Goal: Entertainment & Leisure: Consume media (video, audio)

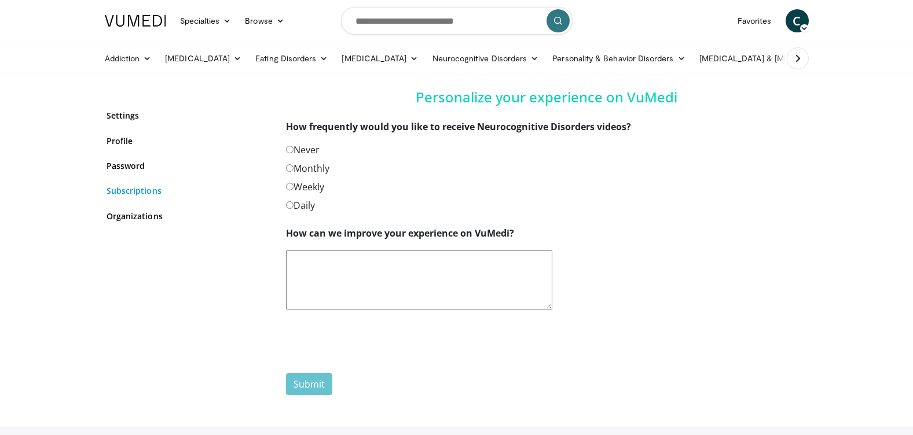
click at [126, 190] on link "Subscriptions" at bounding box center [187, 191] width 162 height 12
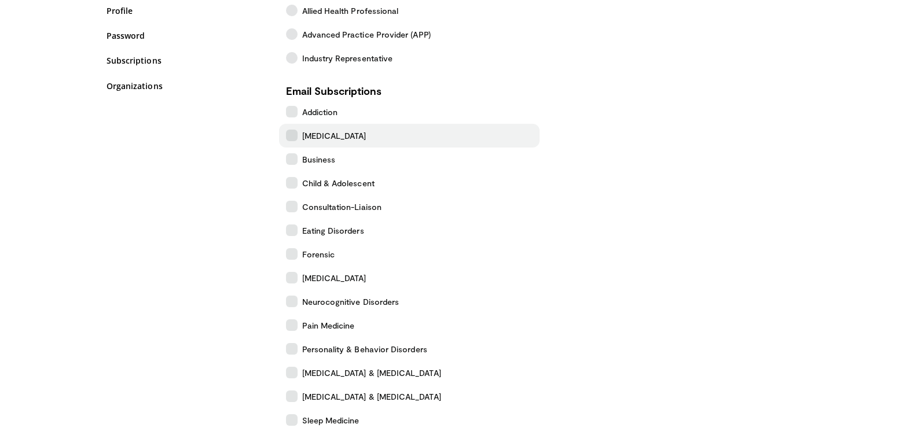
scroll to position [116, 0]
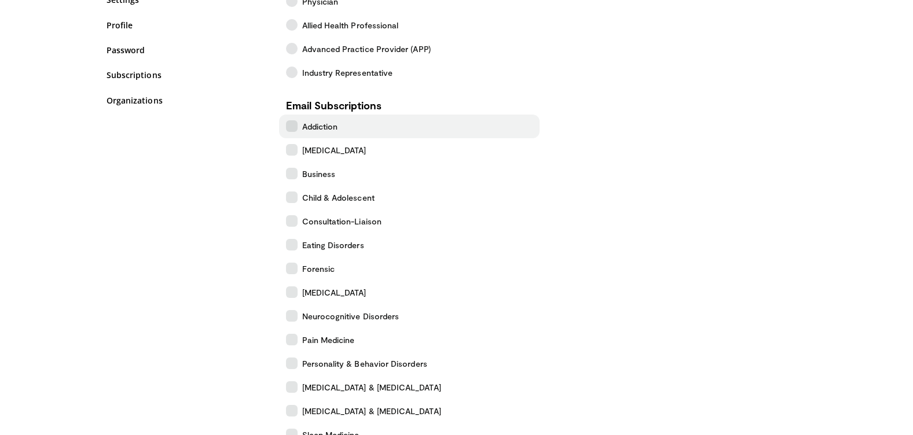
click at [293, 128] on icon at bounding box center [292, 126] width 12 height 12
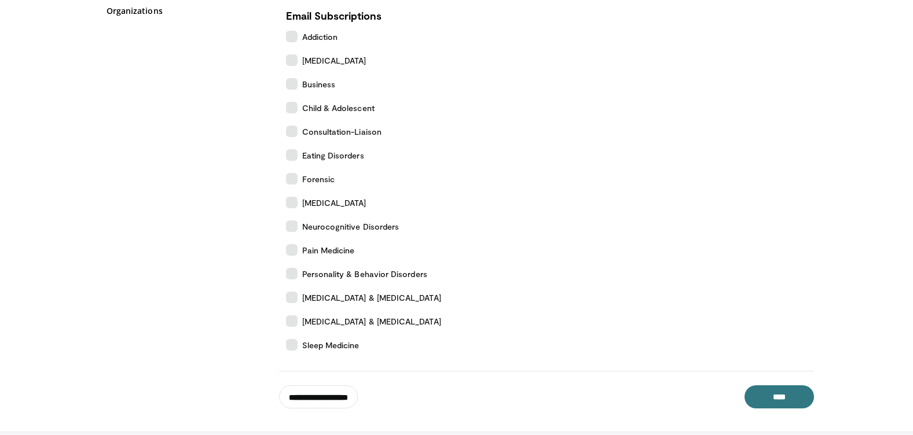
scroll to position [178, 0]
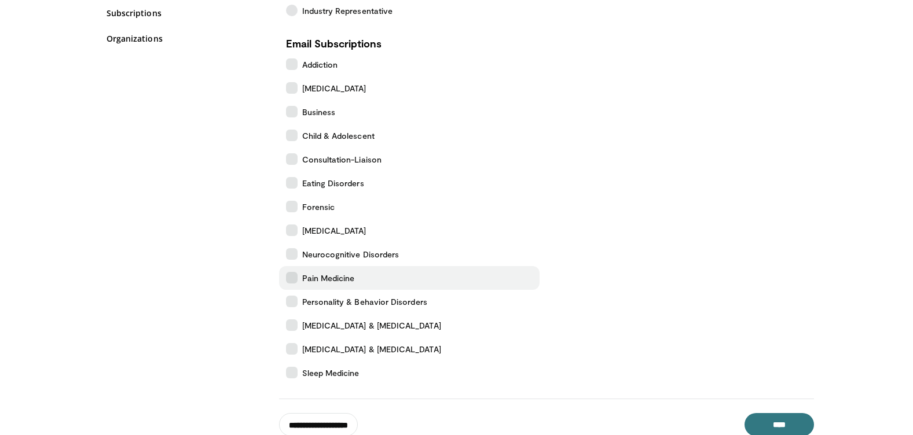
click at [289, 278] on icon at bounding box center [292, 278] width 12 height 12
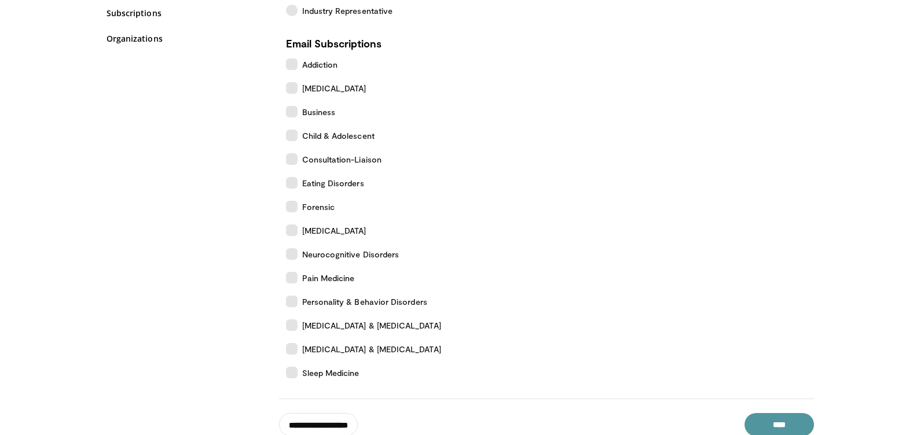
click at [803, 421] on input "****" at bounding box center [778, 424] width 69 height 23
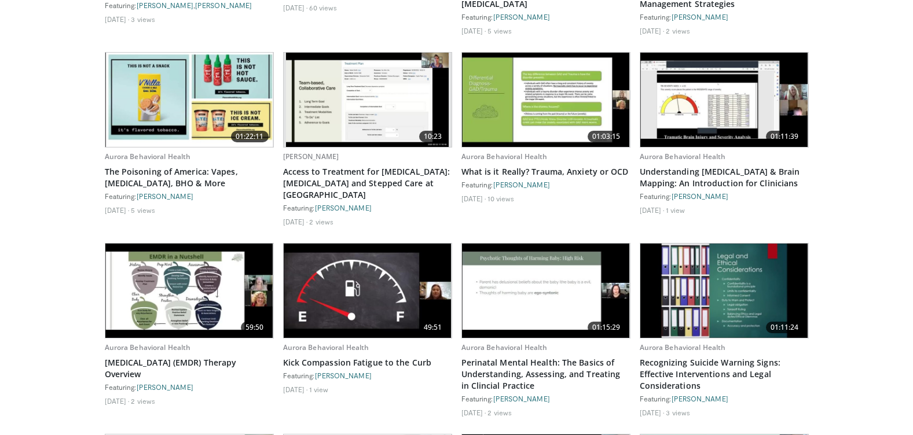
scroll to position [1215, 0]
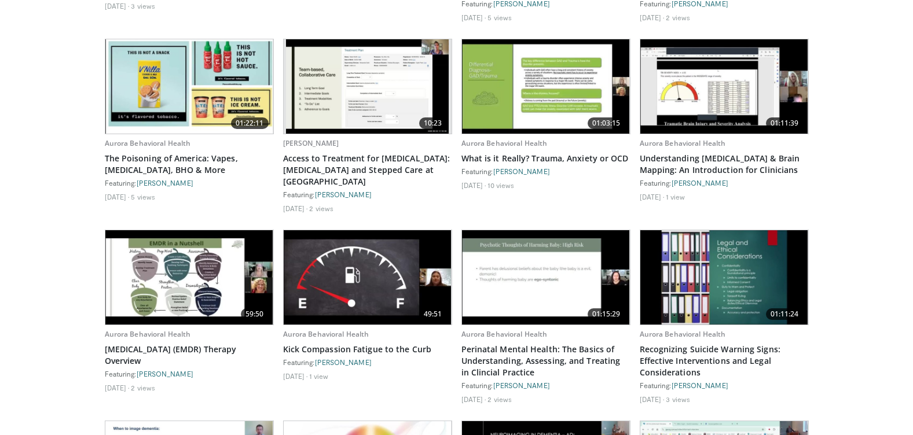
click at [211, 276] on img at bounding box center [189, 277] width 168 height 94
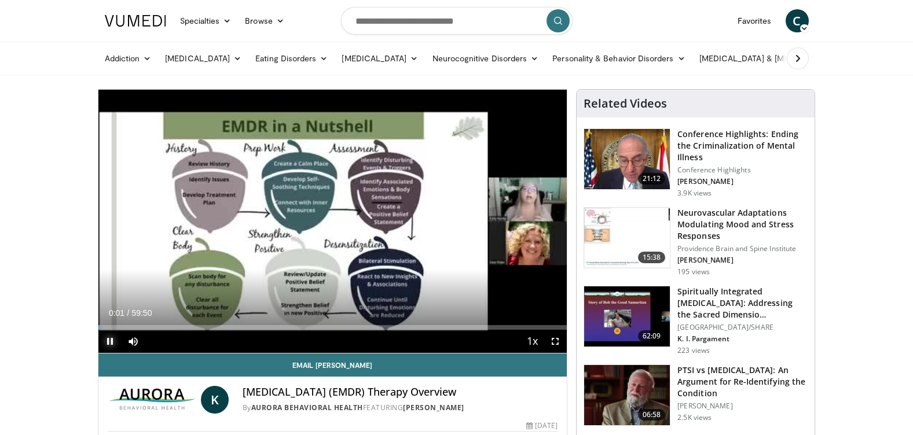
click at [107, 341] on span "Video Player" at bounding box center [109, 341] width 23 height 23
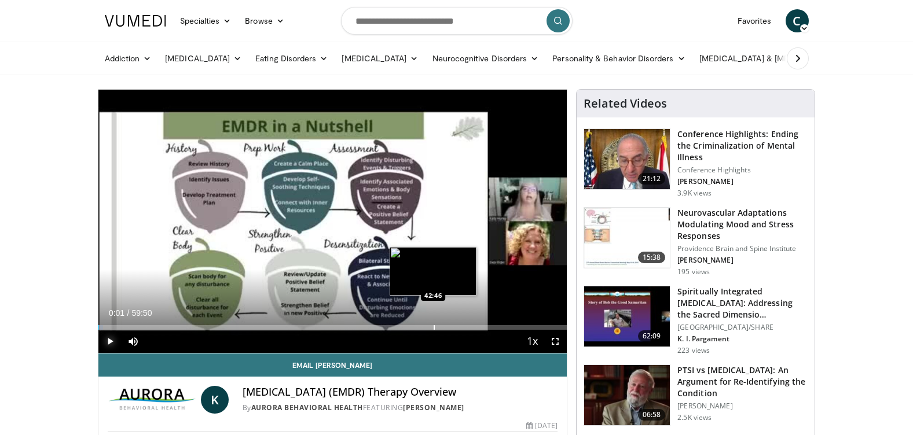
click at [433, 326] on div "Progress Bar" at bounding box center [433, 327] width 1 height 5
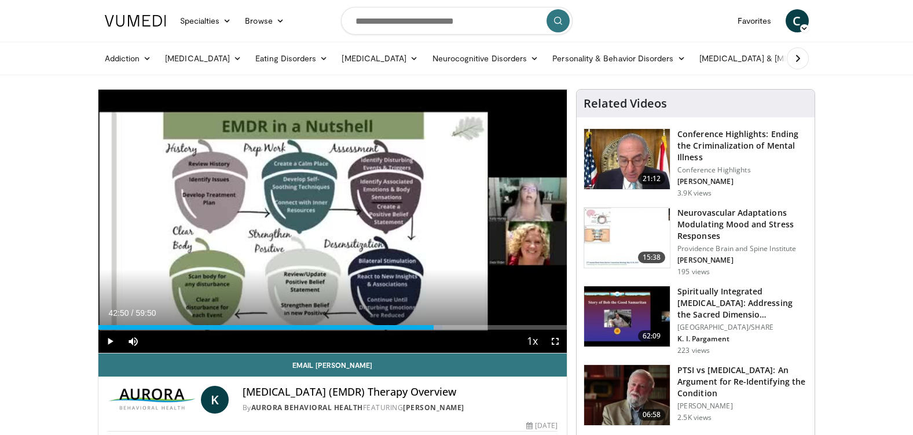
click at [488, 330] on div "Current Time 42:50 / Duration 59:50 Play Skip Backward Skip Forward Mute Loaded…" at bounding box center [332, 341] width 469 height 23
click at [488, 329] on div "Progress Bar" at bounding box center [488, 327] width 1 height 5
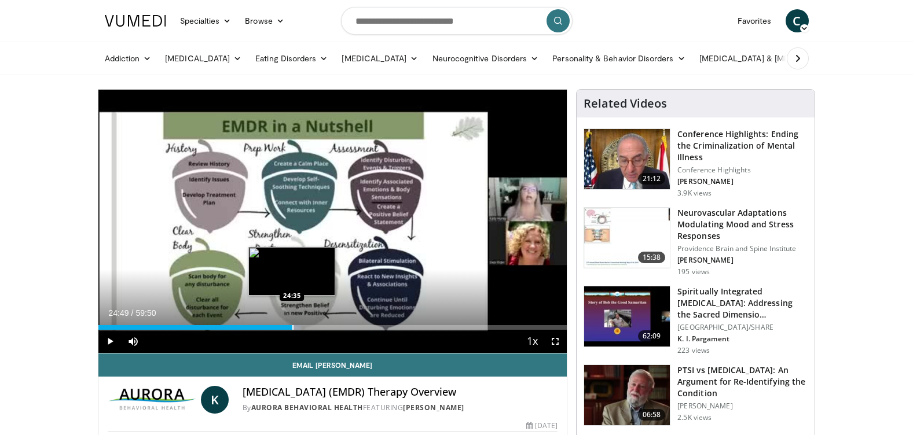
drag, startPoint x: 131, startPoint y: 327, endPoint x: 292, endPoint y: 329, distance: 161.5
click at [292, 329] on div "Loaded : 43.18% 24:49 24:35" at bounding box center [332, 327] width 469 height 5
drag, startPoint x: 291, startPoint y: 325, endPoint x: 314, endPoint y: 326, distance: 23.2
click at [314, 326] on div "Progress Bar" at bounding box center [314, 327] width 1 height 5
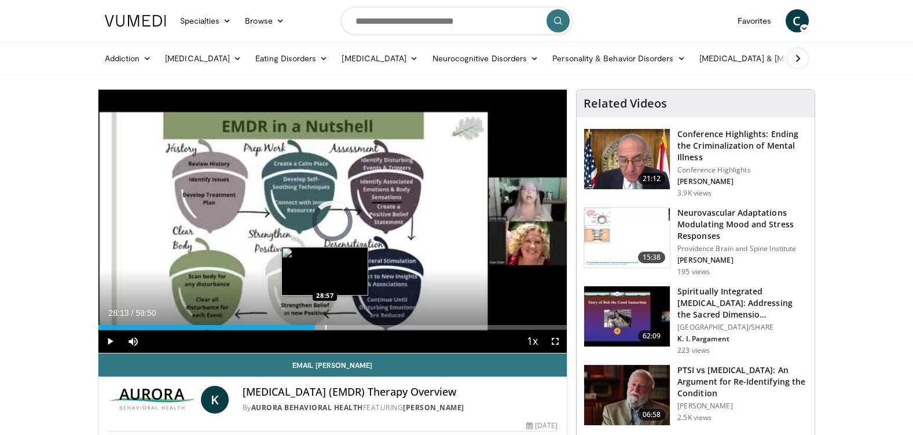
drag, startPoint x: 314, startPoint y: 326, endPoint x: 329, endPoint y: 326, distance: 15.0
click at [326, 326] on div "Progress Bar" at bounding box center [325, 327] width 1 height 5
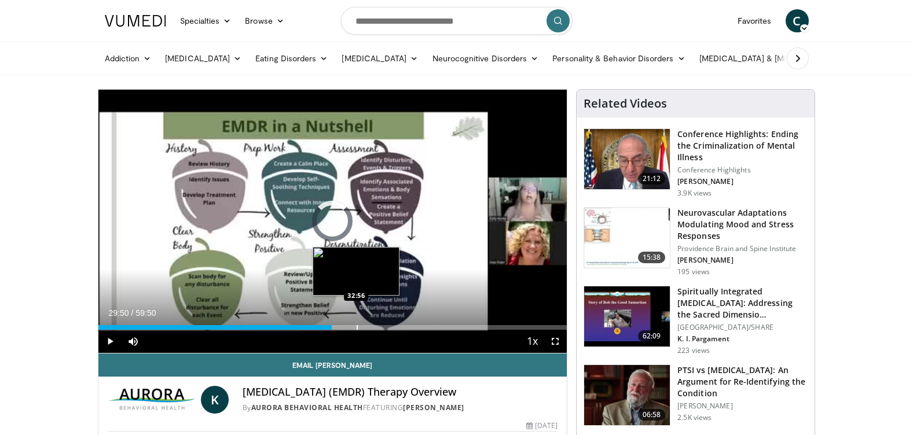
drag, startPoint x: 329, startPoint y: 326, endPoint x: 357, endPoint y: 328, distance: 27.9
click at [357, 328] on div "Progress Bar" at bounding box center [357, 327] width 1 height 5
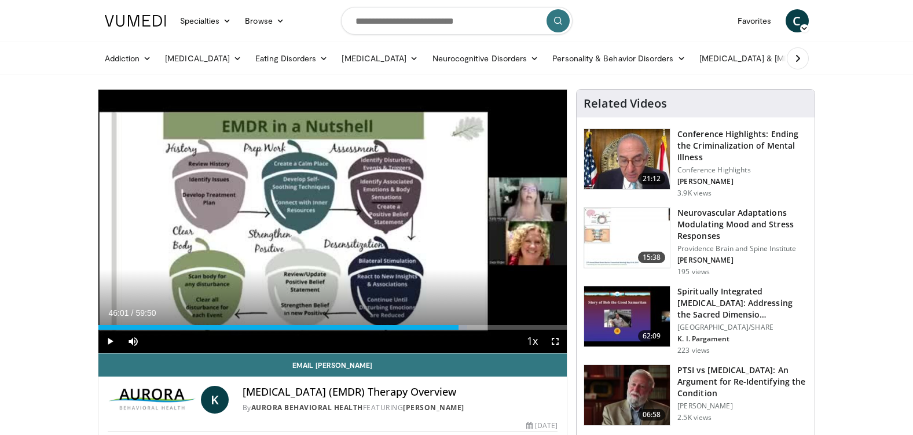
drag, startPoint x: 357, startPoint y: 328, endPoint x: 458, endPoint y: 330, distance: 101.9
click at [458, 330] on div "Current Time 46:01 / Duration 59:50 Play Skip Backward Skip Forward Mute 0% Loa…" at bounding box center [332, 341] width 469 height 23
click at [461, 328] on div "Progress Bar" at bounding box center [461, 327] width 1 height 5
drag, startPoint x: 461, startPoint y: 328, endPoint x: 472, endPoint y: 328, distance: 11.6
click at [472, 328] on div "Progress Bar" at bounding box center [472, 327] width 1 height 5
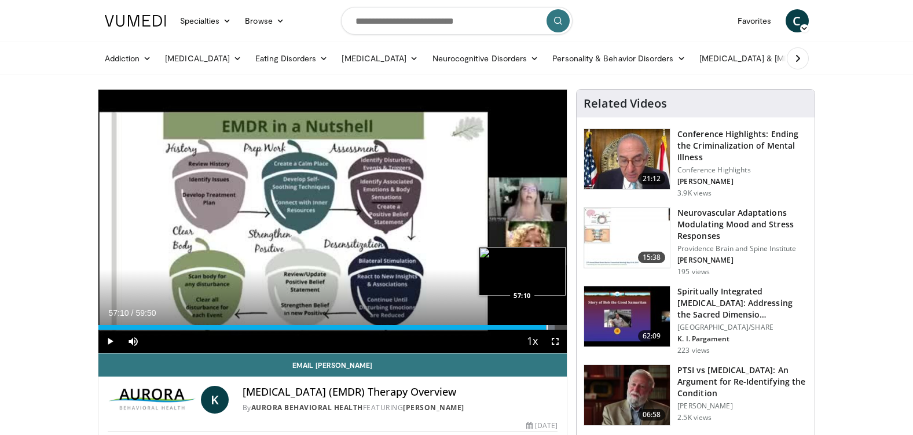
drag, startPoint x: 472, startPoint y: 326, endPoint x: 546, endPoint y: 326, distance: 73.5
click at [546, 326] on div "Progress Bar" at bounding box center [546, 327] width 1 height 5
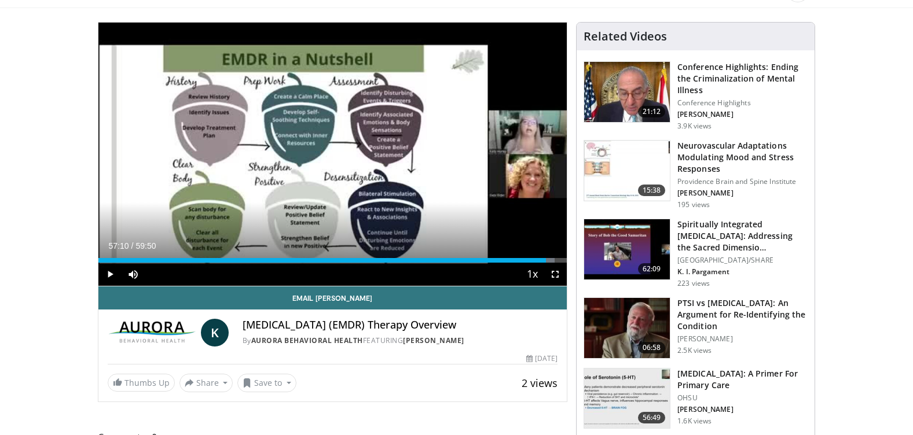
scroll to position [58, 0]
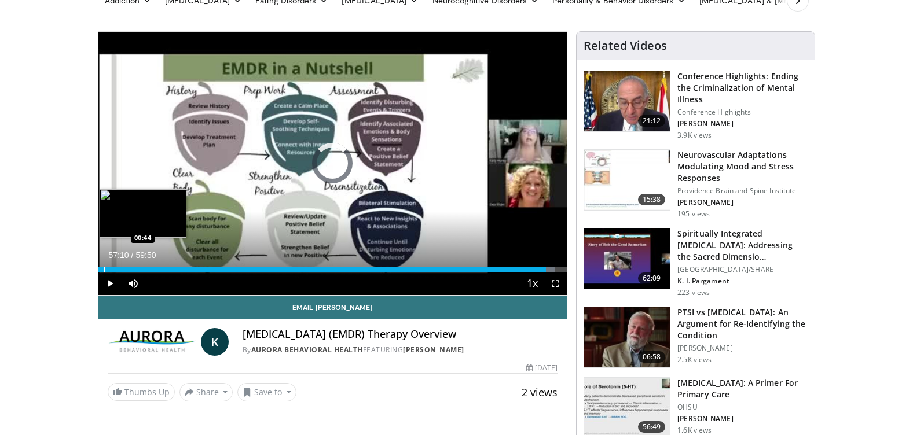
click at [105, 269] on div "Progress Bar" at bounding box center [104, 269] width 1 height 5
click at [112, 267] on div "Progress Bar" at bounding box center [112, 269] width 1 height 5
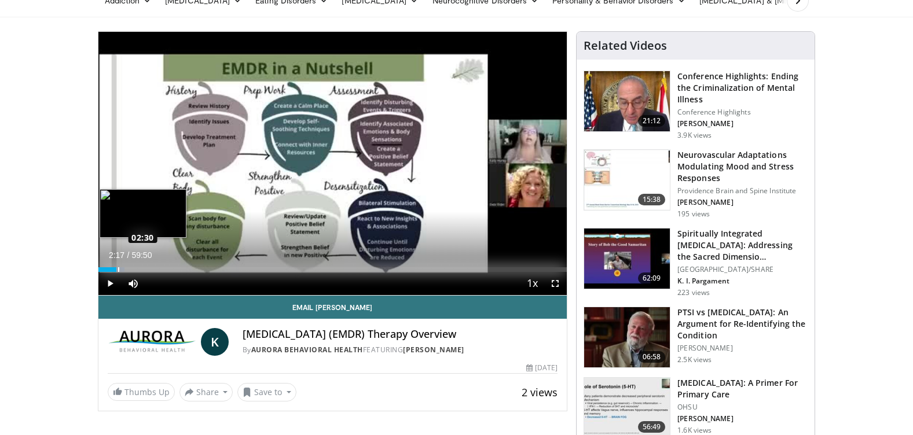
click at [118, 268] on div "Progress Bar" at bounding box center [118, 269] width 1 height 5
click at [126, 270] on div "Progress Bar" at bounding box center [126, 269] width 1 height 5
click at [137, 271] on div "Progress Bar" at bounding box center [137, 269] width 1 height 5
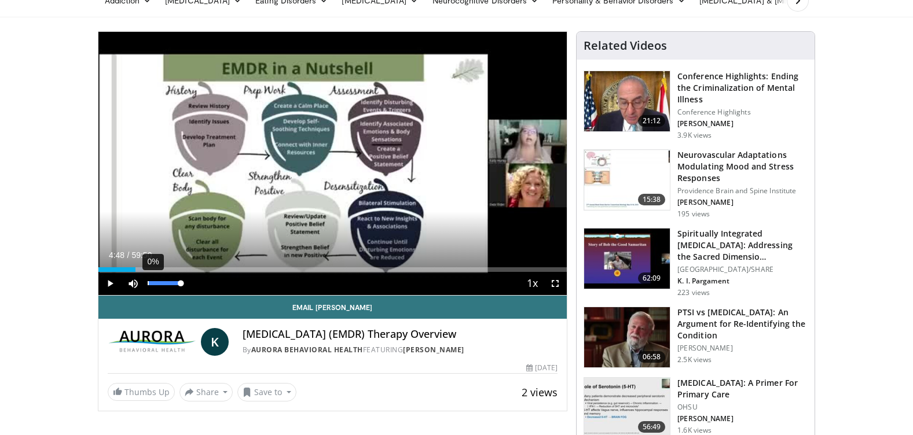
click at [144, 272] on div "0%" at bounding box center [164, 283] width 41 height 23
click at [161, 272] on div "35%" at bounding box center [164, 283] width 41 height 23
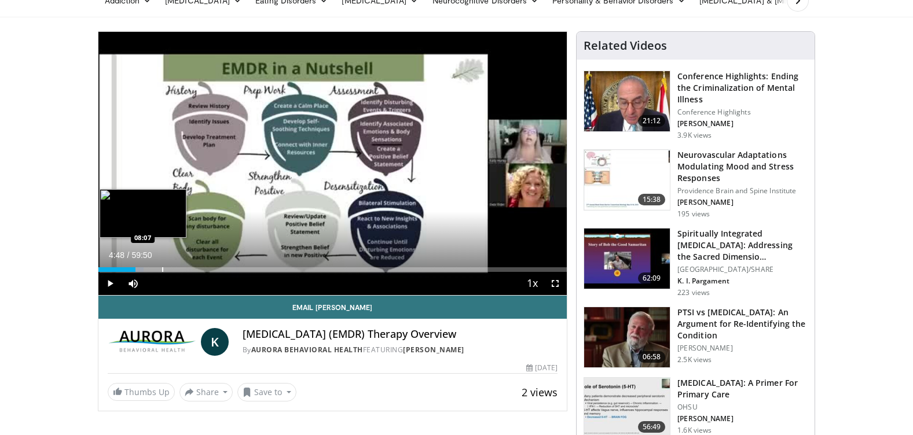
click at [162, 271] on div "Progress Bar" at bounding box center [162, 269] width 1 height 5
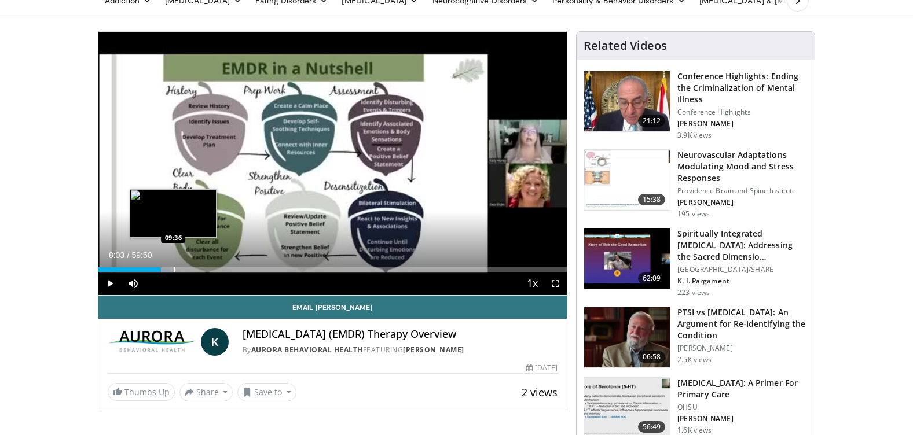
click at [175, 270] on div "Progress Bar" at bounding box center [174, 269] width 1 height 5
click at [182, 270] on div "Progress Bar" at bounding box center [182, 269] width 1 height 5
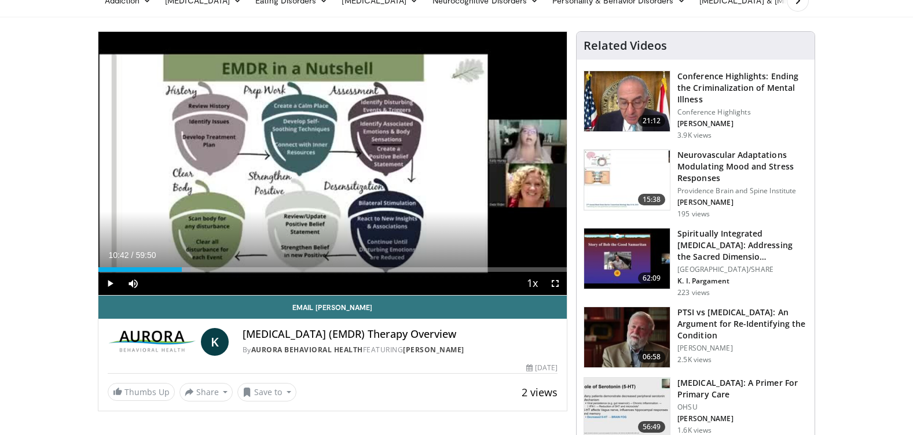
click at [189, 269] on div "Progress Bar" at bounding box center [184, 269] width 12 height 5
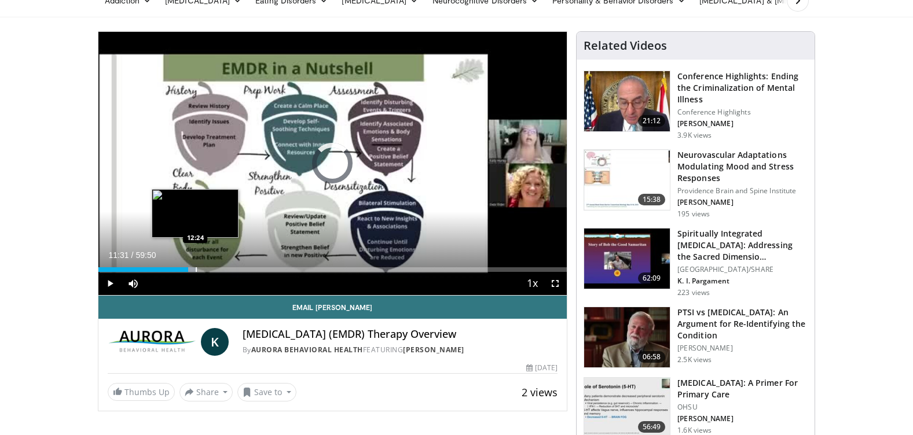
click at [196, 269] on div "Progress Bar" at bounding box center [196, 269] width 1 height 5
click at [203, 269] on div "Progress Bar" at bounding box center [203, 269] width 1 height 5
click at [217, 270] on div "Progress Bar" at bounding box center [217, 269] width 1 height 5
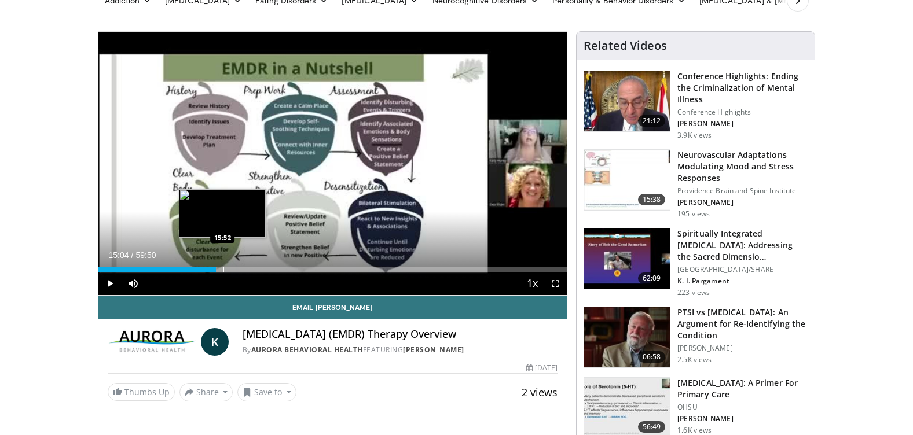
click at [223, 271] on div "Progress Bar" at bounding box center [223, 269] width 1 height 5
click at [217, 271] on div "15:48" at bounding box center [160, 269] width 124 height 5
click at [222, 267] on div "Progress Bar" at bounding box center [222, 269] width 1 height 5
